Goal: Check status: Check status

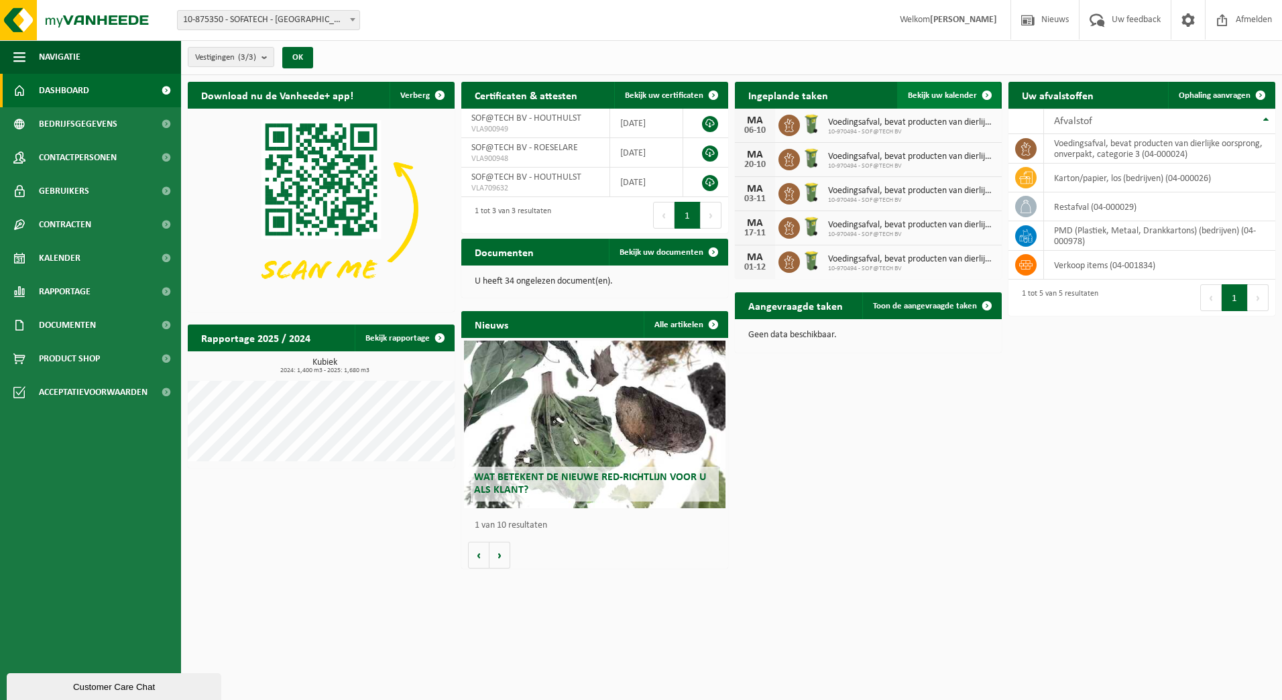
click at [944, 95] on span "Bekijk uw kalender" at bounding box center [942, 95] width 69 height 9
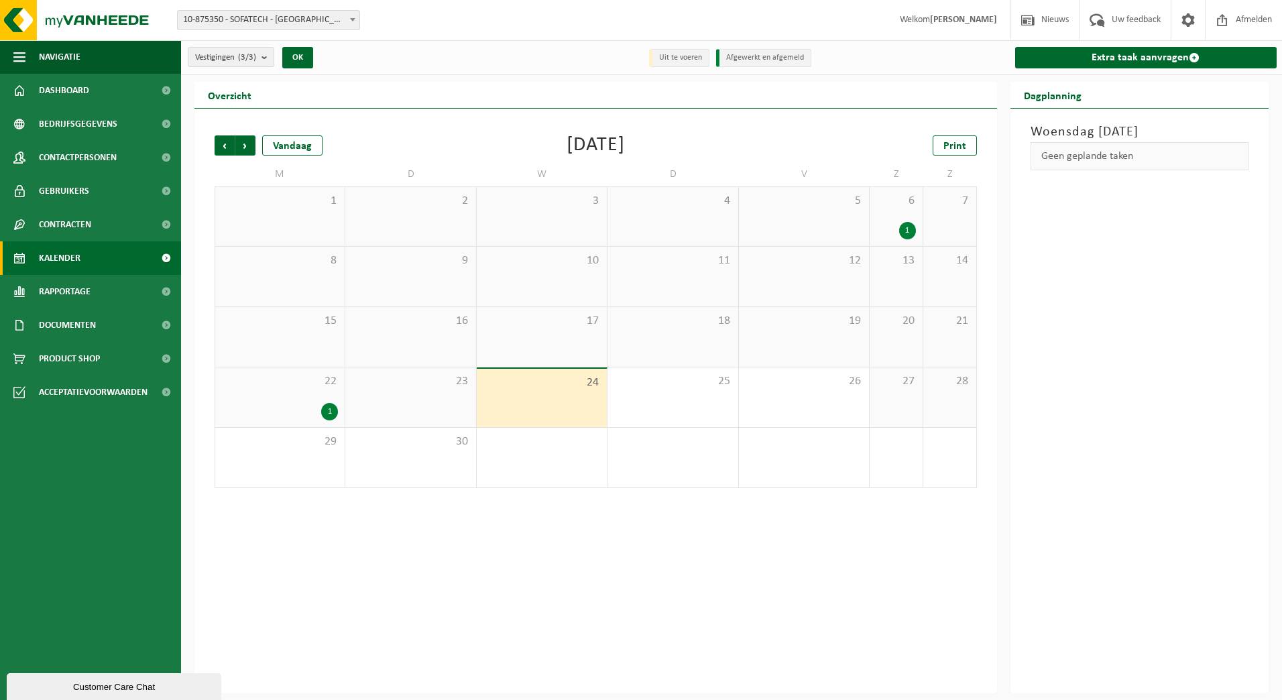
click at [318, 413] on div "1" at bounding box center [280, 411] width 116 height 17
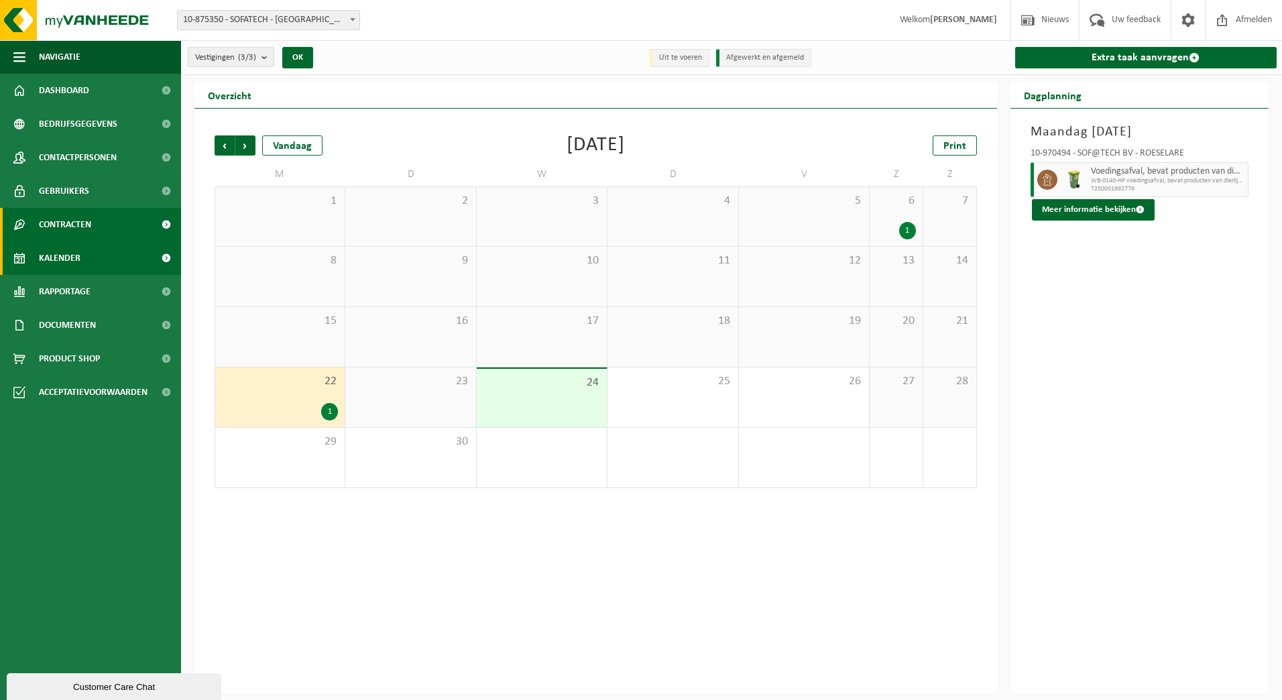
click at [82, 221] on span "Contracten" at bounding box center [65, 225] width 52 height 34
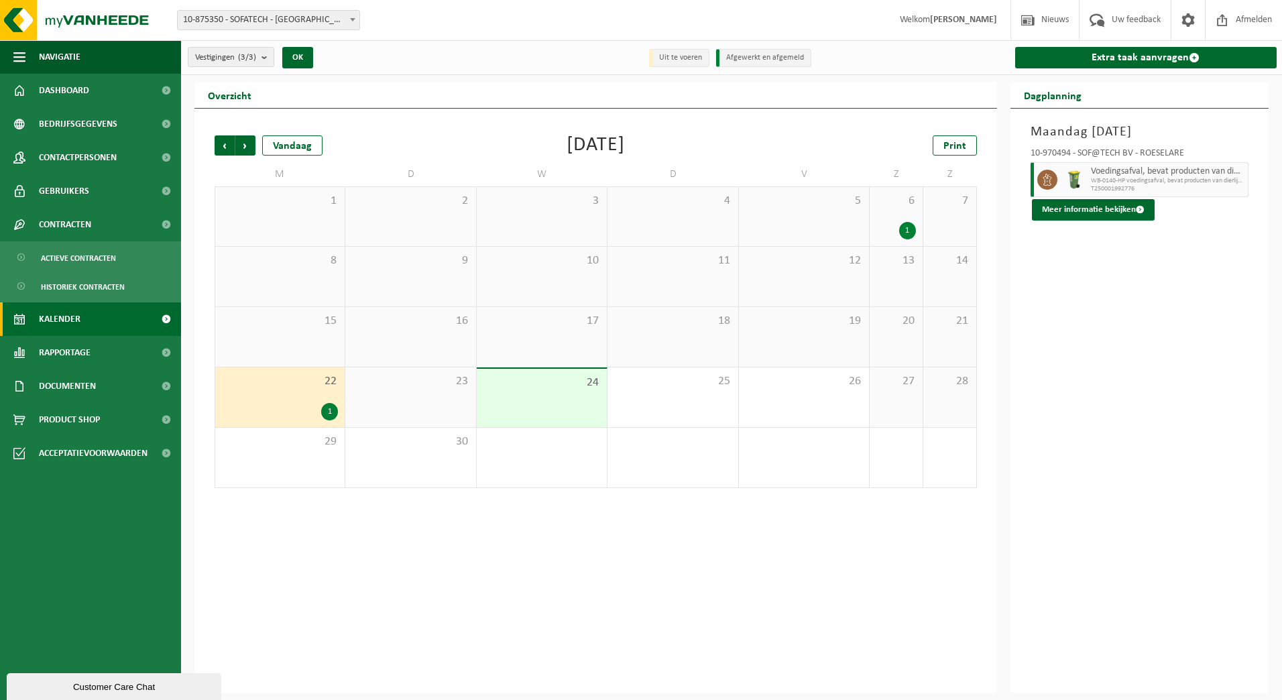
click at [72, 314] on span "Kalender" at bounding box center [60, 319] width 42 height 34
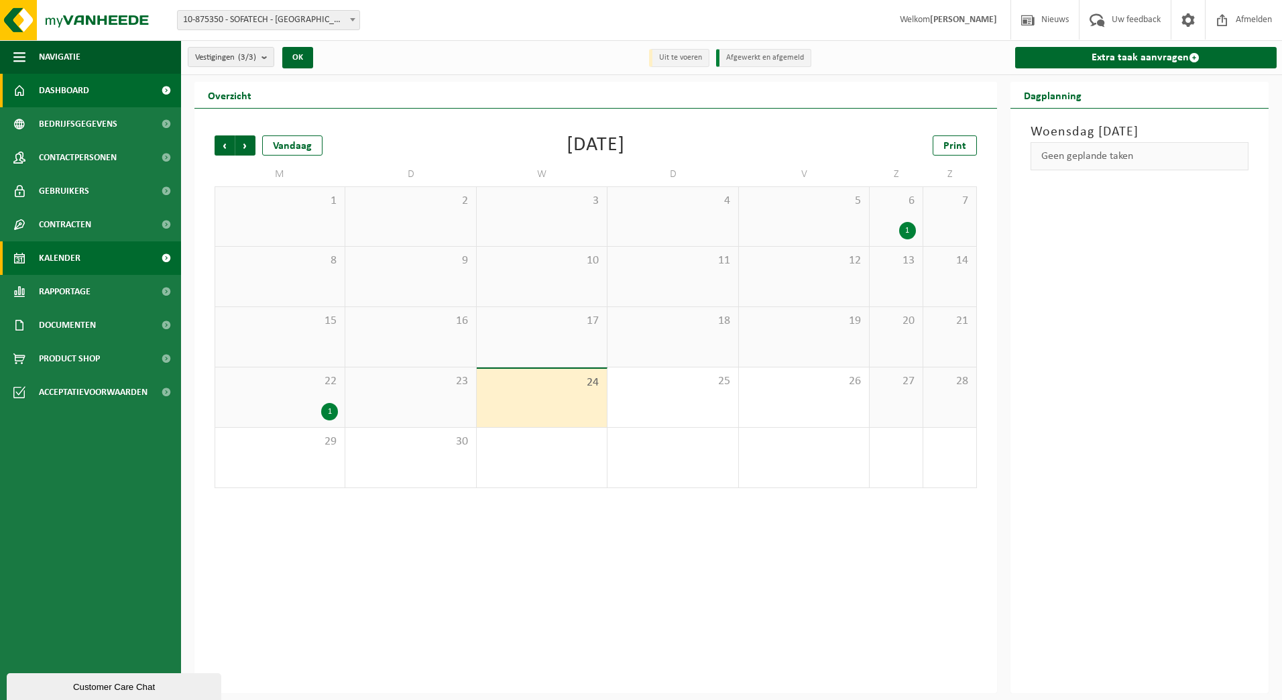
click at [52, 83] on span "Dashboard" at bounding box center [64, 91] width 50 height 34
